Goal: Obtain resource: Download file/media

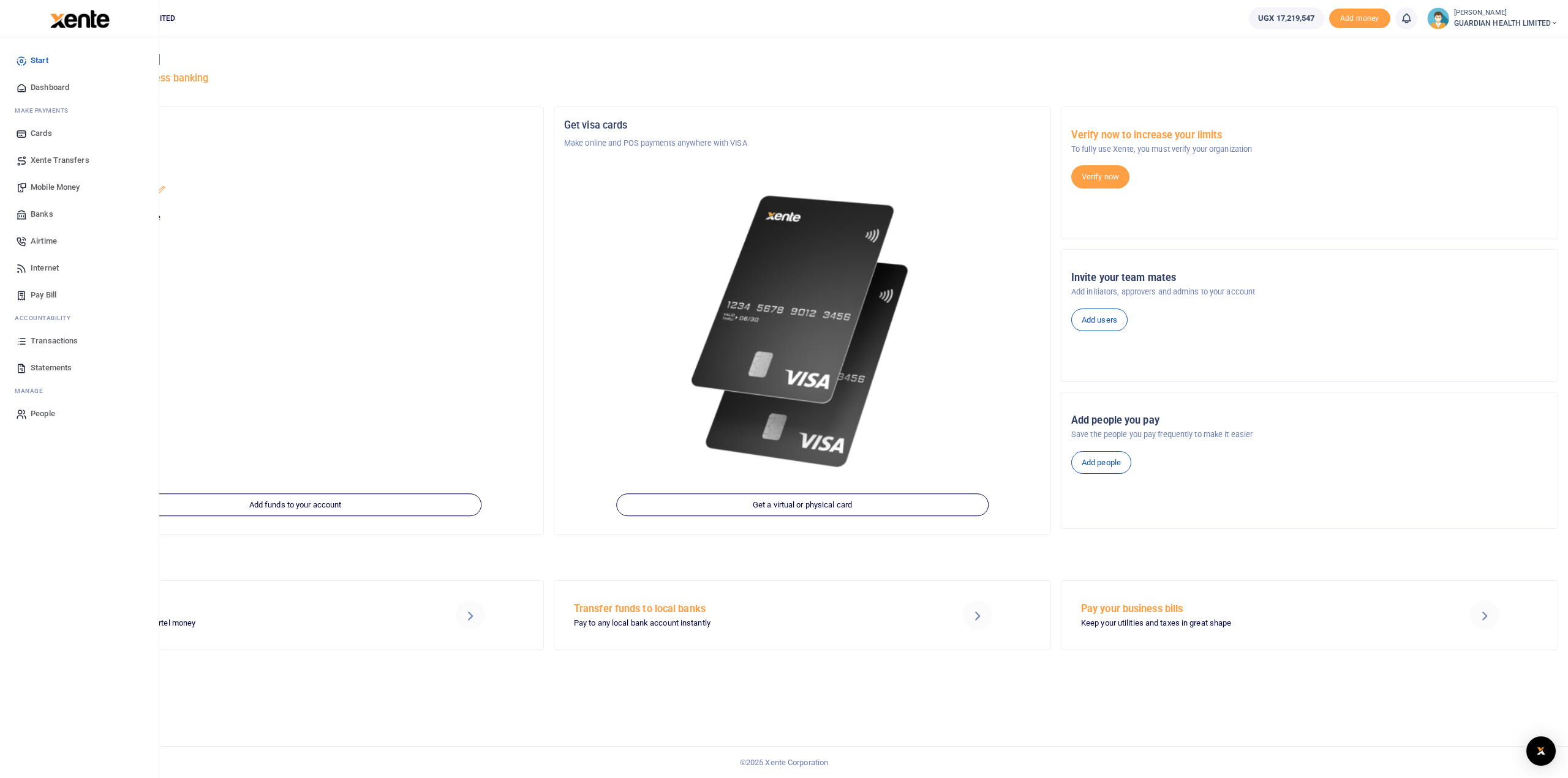
click at [60, 335] on span "Transactions" at bounding box center [55, 340] width 47 height 12
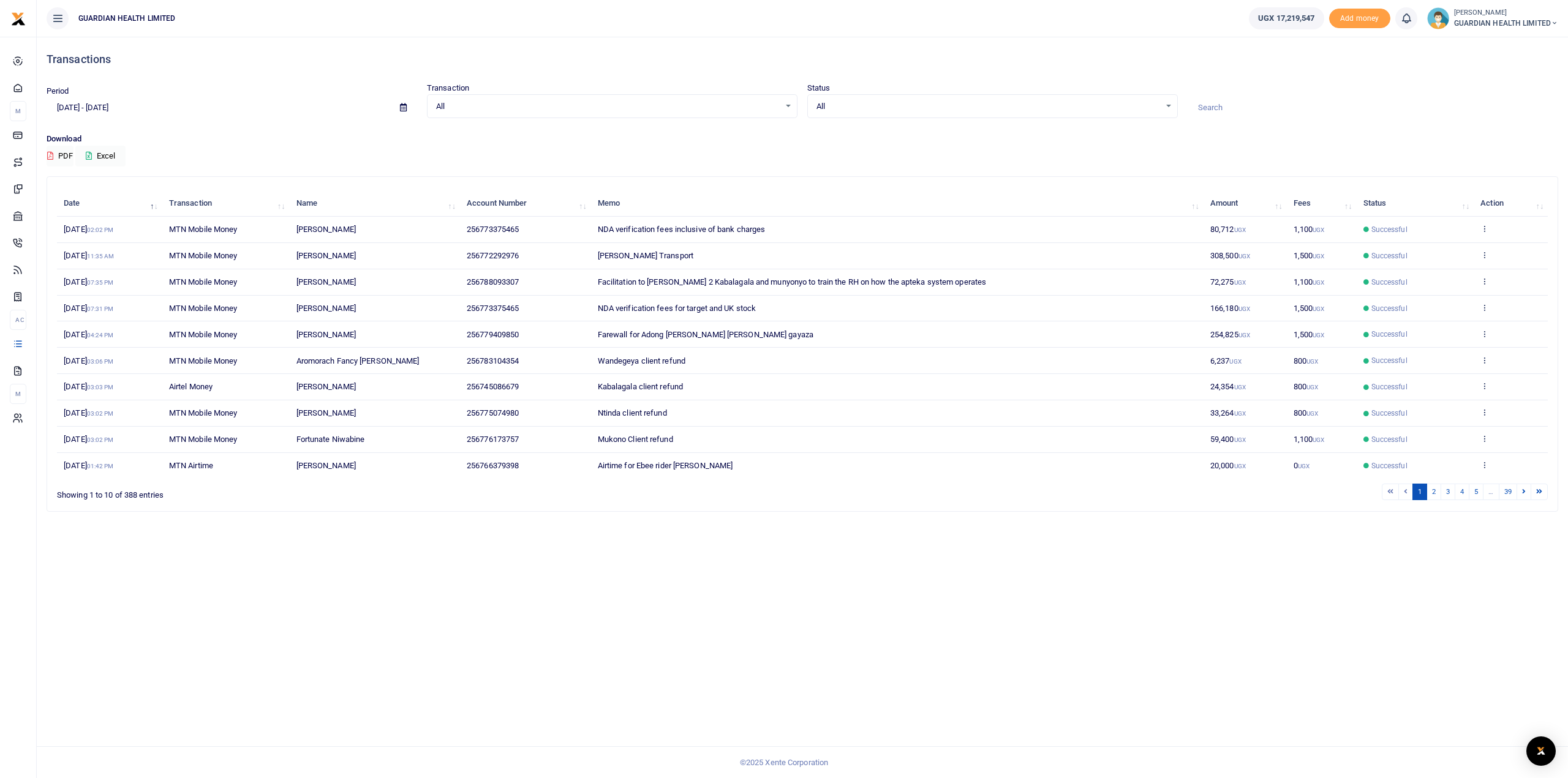
click at [400, 106] on span at bounding box center [403, 108] width 27 height 21
click at [400, 106] on icon at bounding box center [402, 107] width 6 height 8
click at [104, 204] on li "This Month" at bounding box center [90, 208] width 86 height 19
type input "09/01/2025 - 09/30/2025"
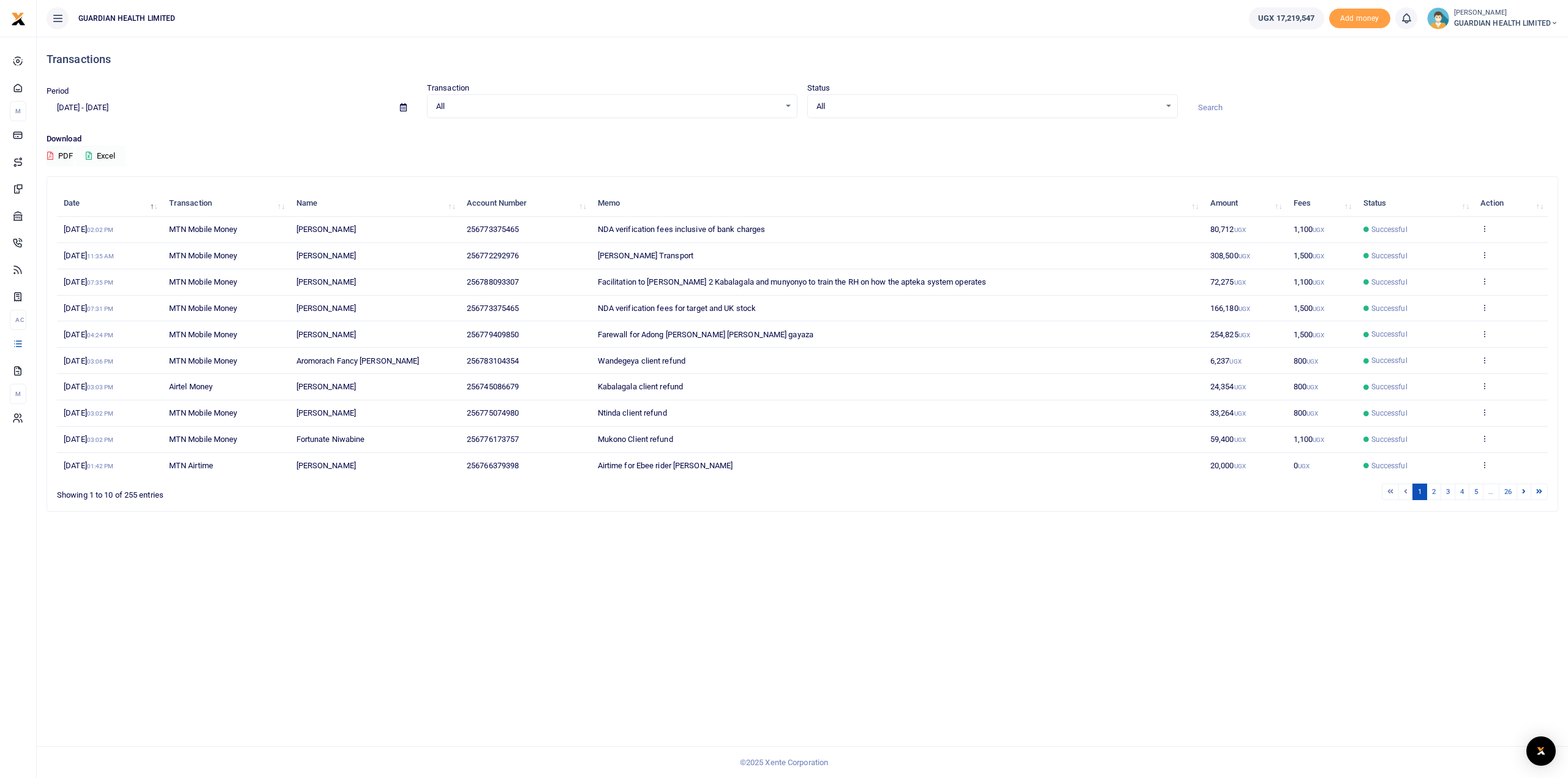
click at [105, 155] on button "Excel" at bounding box center [100, 156] width 50 height 21
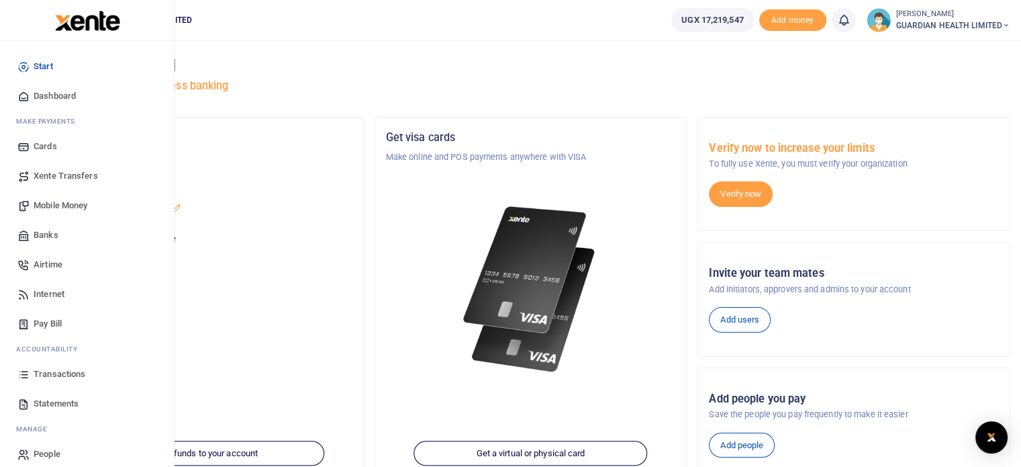
click at [45, 400] on span "Statements" at bounding box center [56, 403] width 45 height 13
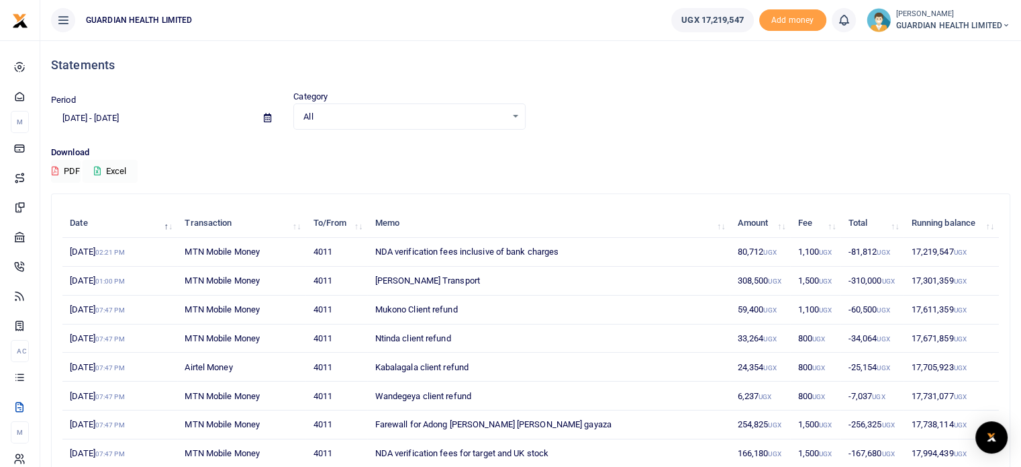
click at [127, 173] on button "Excel" at bounding box center [110, 171] width 55 height 23
